Goal: Transaction & Acquisition: Download file/media

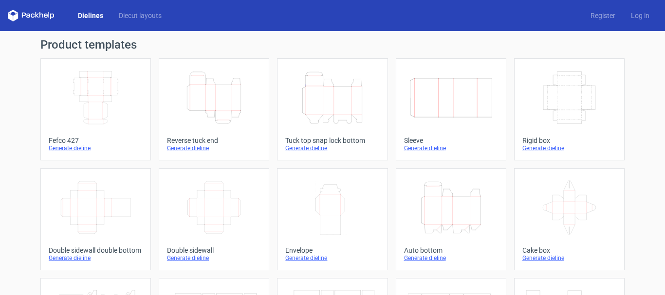
click at [344, 99] on icon "Height Depth Width" at bounding box center [332, 98] width 86 height 55
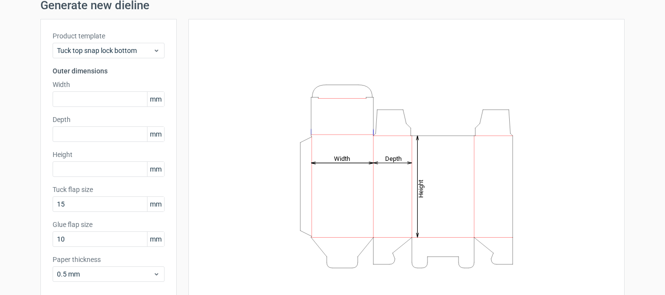
scroll to position [37, 0]
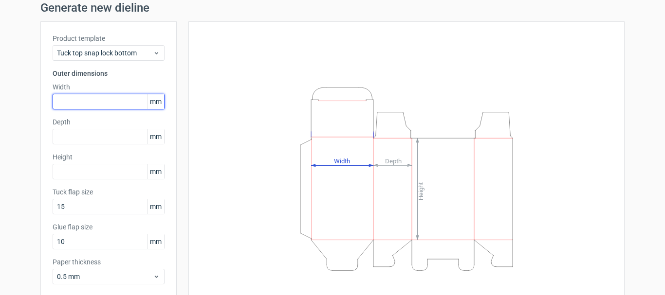
click at [96, 110] on div "Product template Tuck top snap lock bottom Outer dimensions Width mm Depth mm H…" at bounding box center [108, 162] width 136 height 283
type input "50"
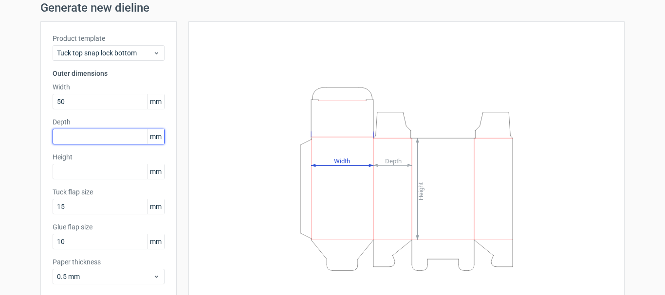
click at [70, 136] on input "text" at bounding box center [109, 137] width 112 height 16
type input "50"
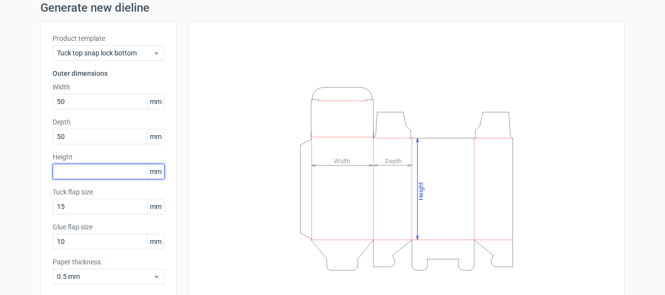
click at [66, 172] on input "text" at bounding box center [109, 172] width 112 height 16
type input "150"
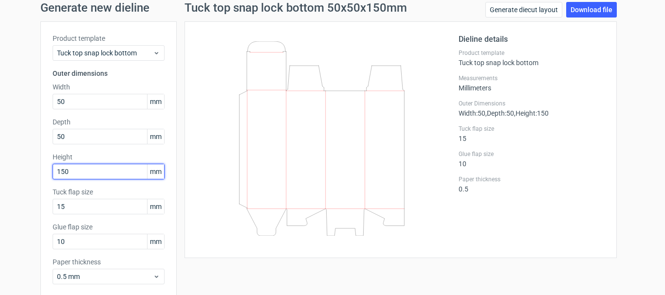
scroll to position [86, 0]
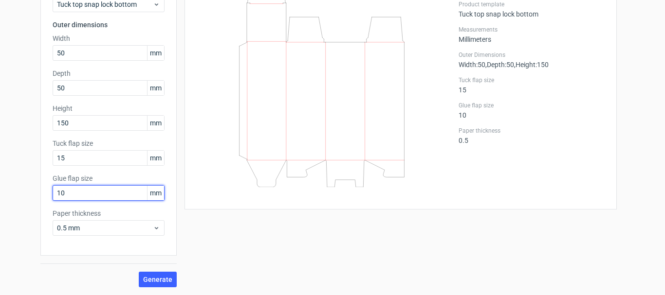
drag, startPoint x: 63, startPoint y: 196, endPoint x: 41, endPoint y: 195, distance: 22.4
click at [41, 195] on div "Product template Tuck top snap lock bottom Outer dimensions Width 50 mm Depth 5…" at bounding box center [108, 114] width 136 height 283
type input "15"
click at [139, 272] on button "Generate" at bounding box center [158, 280] width 38 height 16
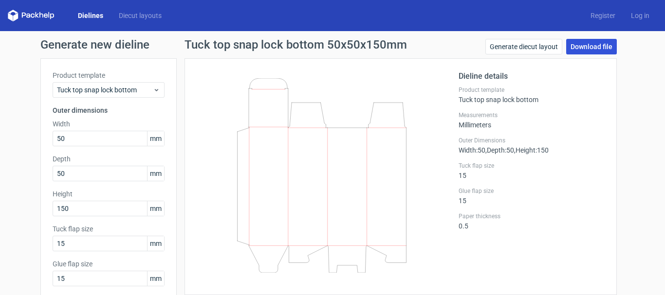
click at [583, 46] on link "Download file" at bounding box center [591, 47] width 51 height 16
drag, startPoint x: 61, startPoint y: 208, endPoint x: 42, endPoint y: 205, distance: 19.2
click at [43, 207] on div "Product template Tuck top snap lock bottom Outer dimensions Width 50 mm Depth 5…" at bounding box center [108, 199] width 136 height 283
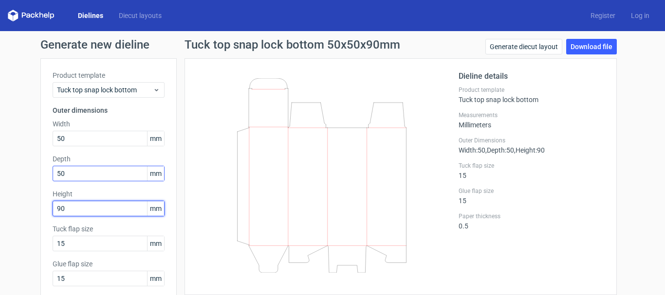
type input "90"
drag, startPoint x: 50, startPoint y: 175, endPoint x: 36, endPoint y: 175, distance: 14.1
click at [36, 175] on div "Generate new dieline Product template Tuck top snap lock bottom Outer dimension…" at bounding box center [332, 206] width 665 height 350
type input "60"
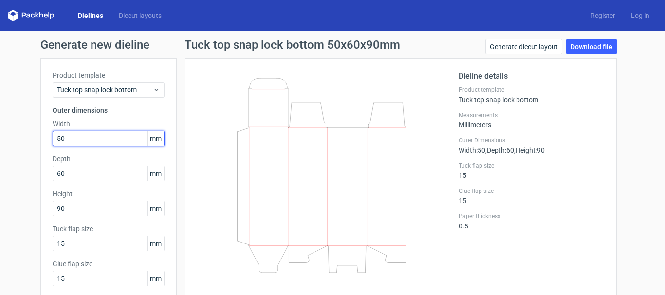
drag, startPoint x: 58, startPoint y: 140, endPoint x: 33, endPoint y: 141, distance: 25.8
click at [33, 141] on div "Generate new dieline Product template Tuck top snap lock bottom Outer dimension…" at bounding box center [332, 206] width 665 height 350
type input "60"
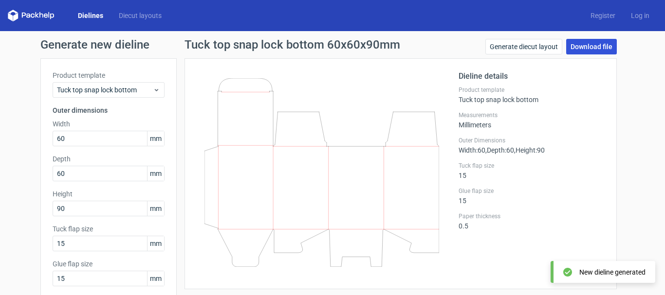
click at [596, 48] on link "Download file" at bounding box center [591, 47] width 51 height 16
